Goal: Task Accomplishment & Management: Use online tool/utility

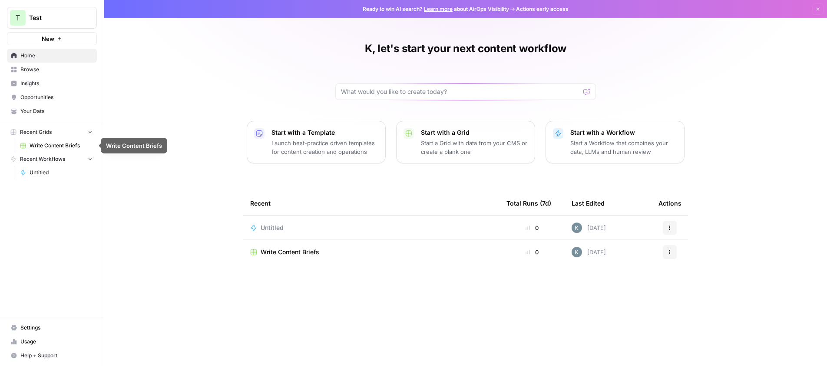
click at [47, 171] on span "Untitled" at bounding box center [61, 173] width 63 height 8
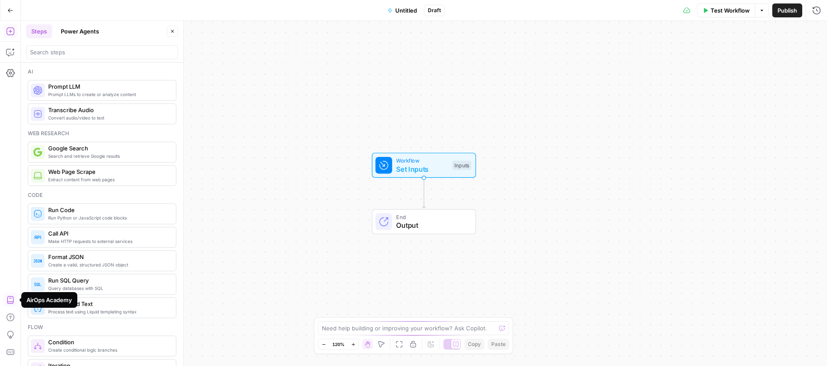
click at [8, 297] on icon "button" at bounding box center [10, 300] width 9 height 9
click at [11, 56] on icon "button" at bounding box center [10, 52] width 9 height 9
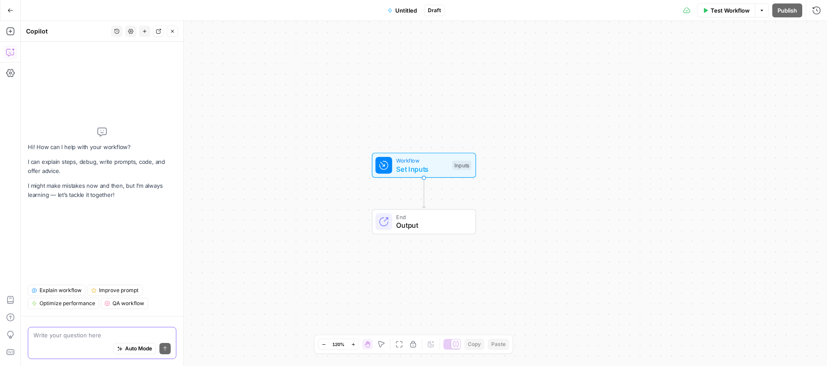
click at [137, 335] on textarea at bounding box center [101, 335] width 137 height 9
type textarea "upload json file"
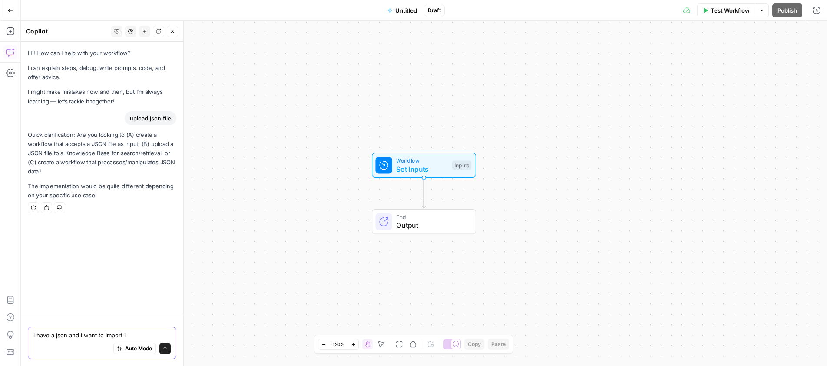
type textarea "i have a json and i want to import it"
click at [145, 33] on icon "button" at bounding box center [144, 31] width 5 height 5
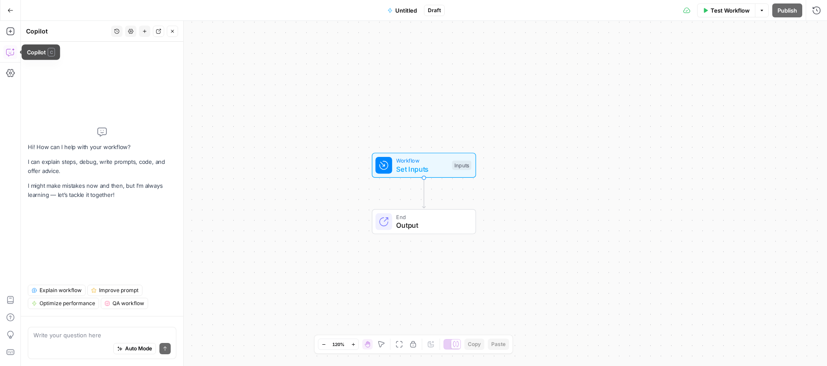
click at [12, 49] on icon "button" at bounding box center [13, 49] width 3 height 3
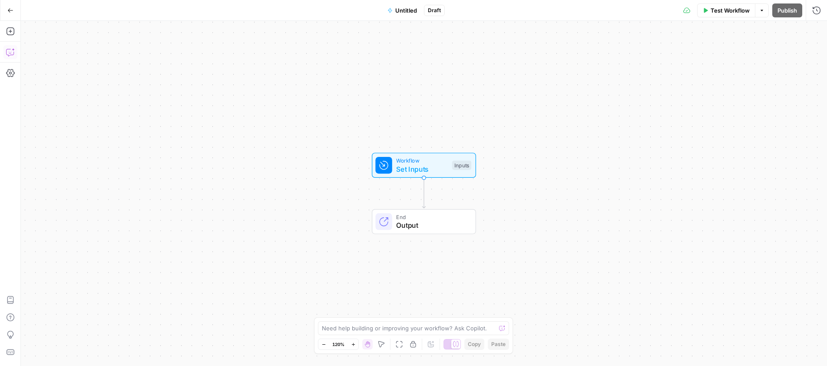
click at [12, 49] on icon "button" at bounding box center [13, 49] width 3 height 3
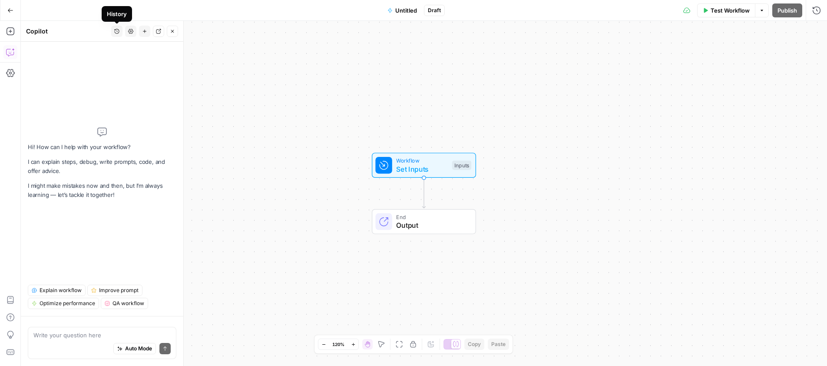
click at [117, 32] on icon "button" at bounding box center [116, 31] width 5 height 5
click at [88, 59] on span "upload json file" at bounding box center [115, 61] width 121 height 9
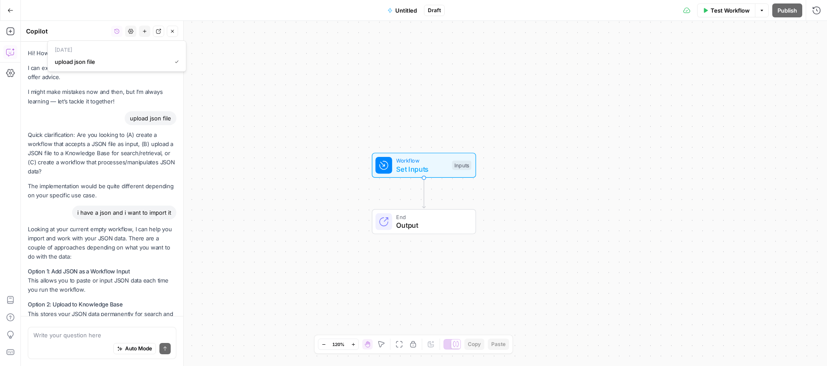
scroll to position [108, 0]
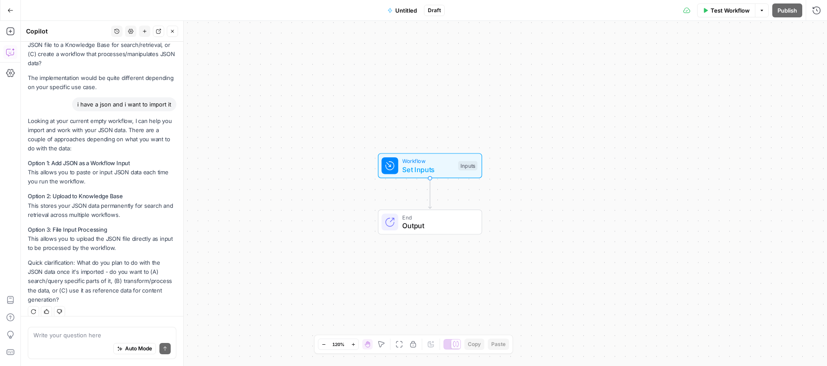
click at [468, 165] on div "Inputs" at bounding box center [467, 166] width 19 height 10
click at [465, 163] on div "Inputs" at bounding box center [464, 166] width 19 height 10
